Goal: Navigation & Orientation: Find specific page/section

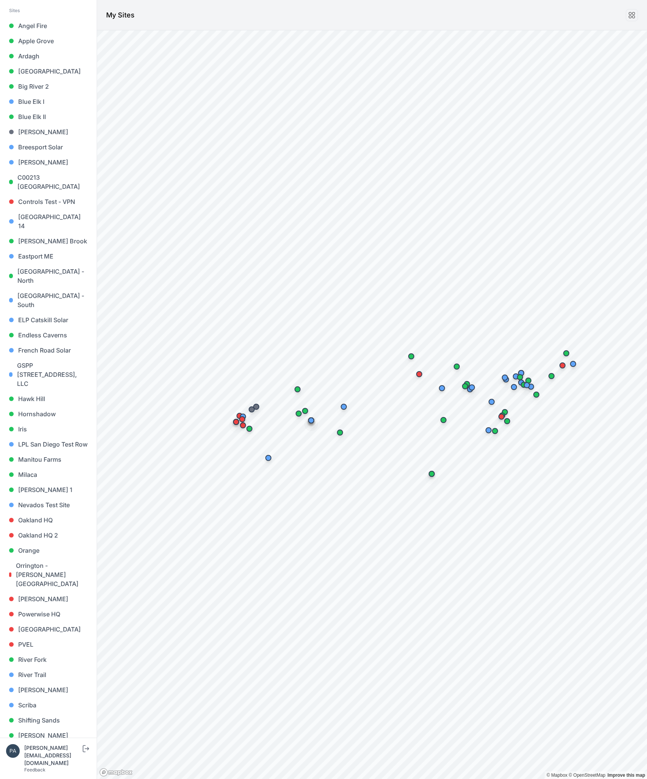
scroll to position [113, 0]
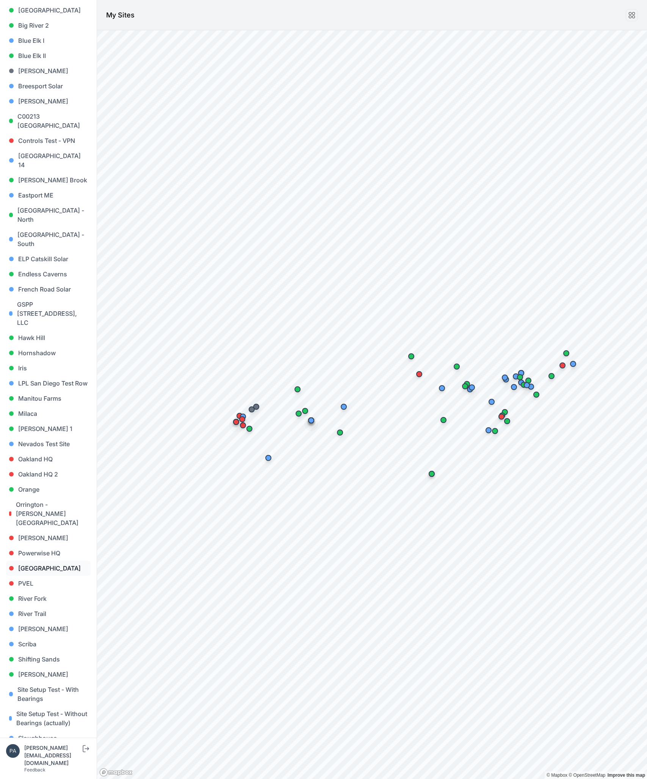
click at [33, 561] on link "[GEOGRAPHIC_DATA]" at bounding box center [48, 568] width 85 height 15
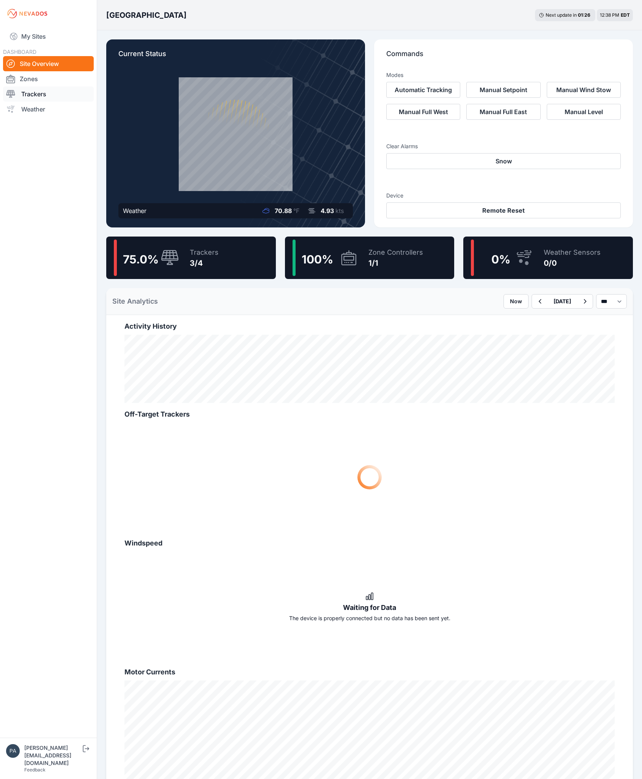
click at [44, 89] on link "Trackers" at bounding box center [48, 93] width 91 height 15
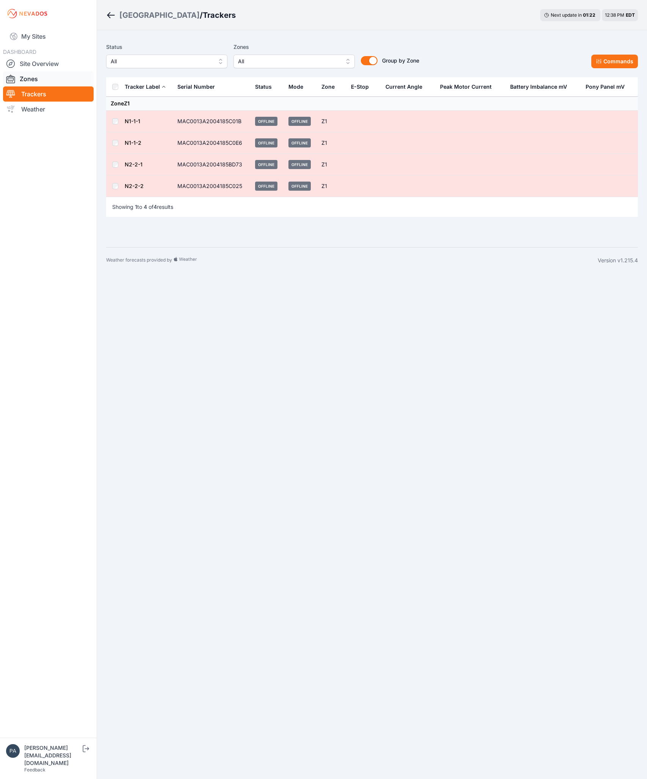
click at [42, 84] on link "Zones" at bounding box center [48, 78] width 91 height 15
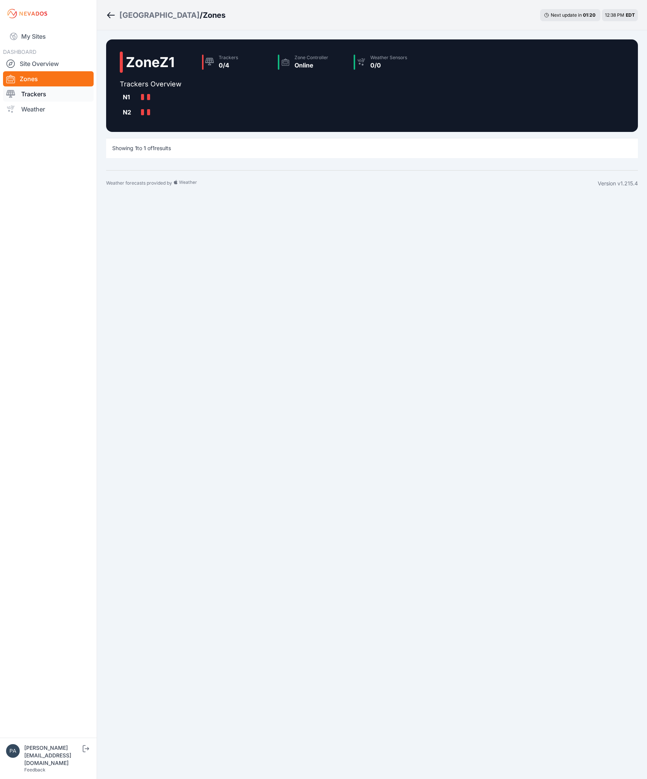
click at [44, 92] on link "Trackers" at bounding box center [48, 93] width 91 height 15
